Goal: Information Seeking & Learning: Learn about a topic

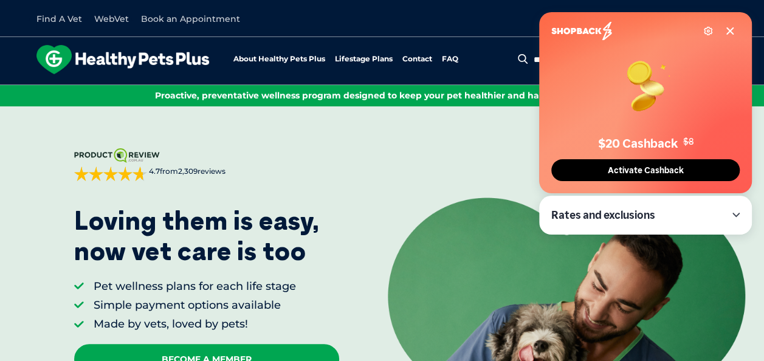
click at [730, 29] on icon at bounding box center [731, 31] width 10 height 10
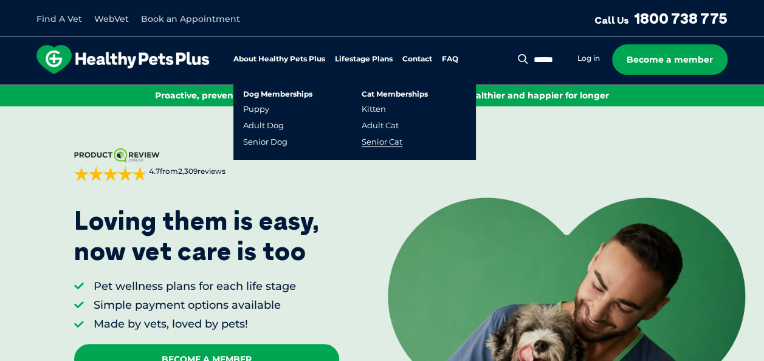
click at [382, 144] on link "Senior Cat" at bounding box center [382, 142] width 41 height 10
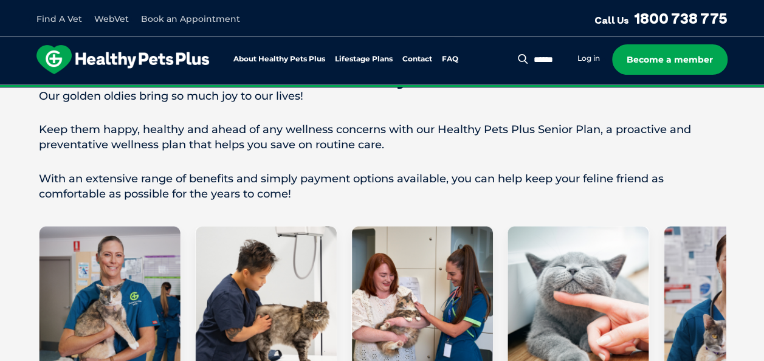
scroll to position [730, 0]
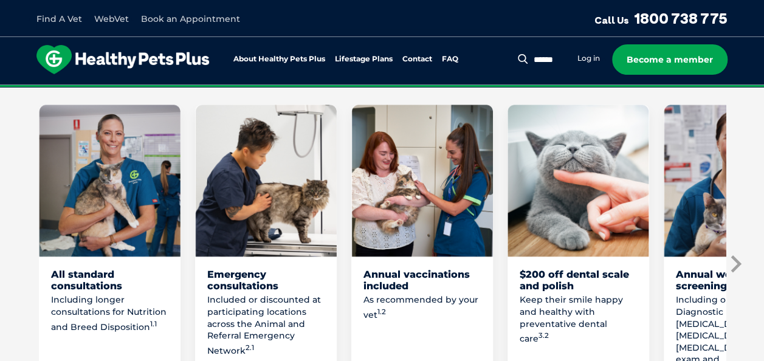
click at [735, 255] on icon "Next slide" at bounding box center [735, 264] width 18 height 18
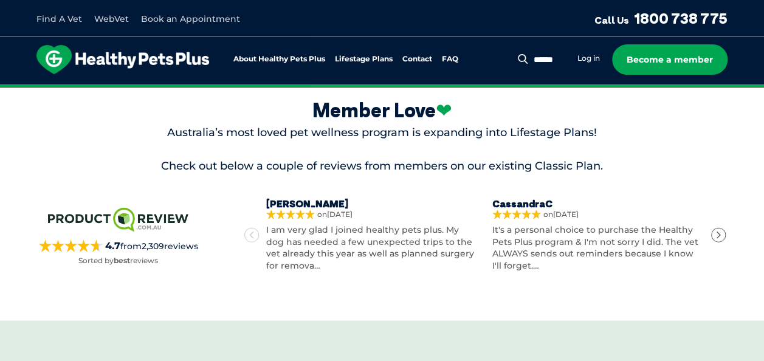
scroll to position [3527, 0]
